Goal: Task Accomplishment & Management: Manage account settings

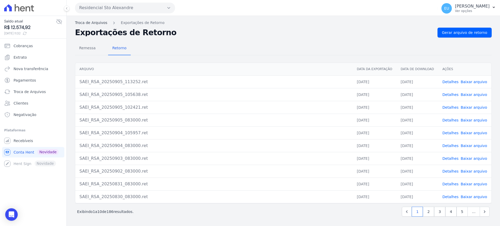
click at [89, 21] on link "Troca de Arquivos" at bounding box center [91, 22] width 32 height 5
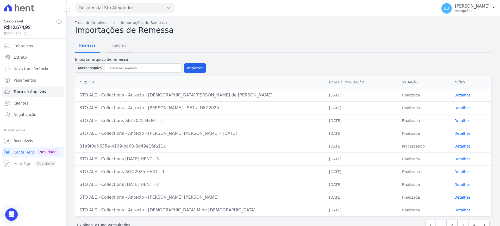
click at [115, 45] on span "Retorno" at bounding box center [119, 45] width 21 height 10
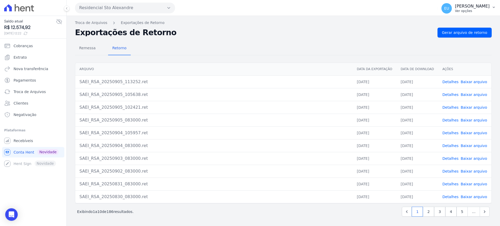
click at [483, 8] on p "[PERSON_NAME]" at bounding box center [472, 6] width 35 height 5
click at [458, 22] on link "Logout" at bounding box center [466, 22] width 67 height 9
